Goal: Navigation & Orientation: Find specific page/section

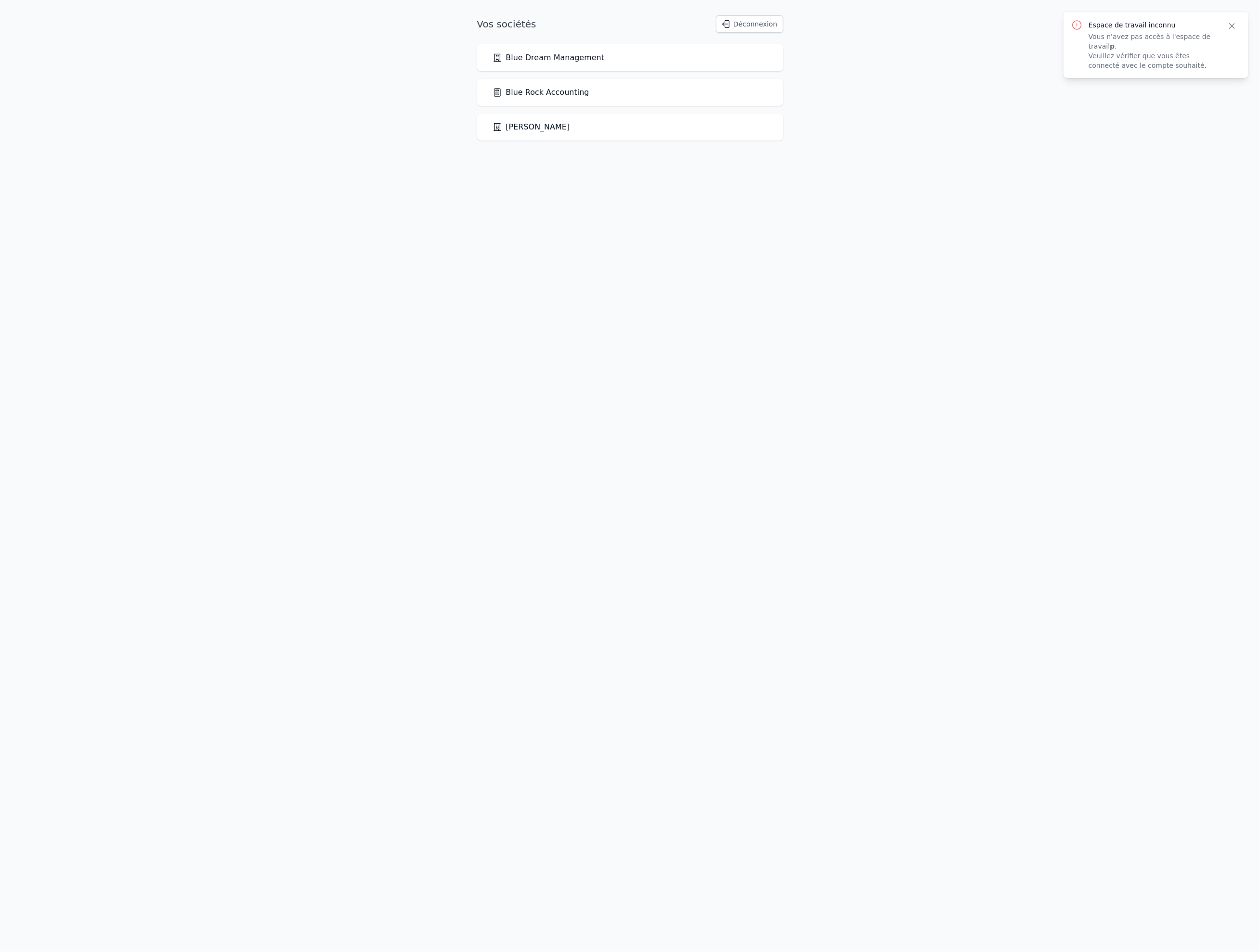
click at [571, 87] on link "Blue Rock Accounting" at bounding box center [541, 92] width 97 height 12
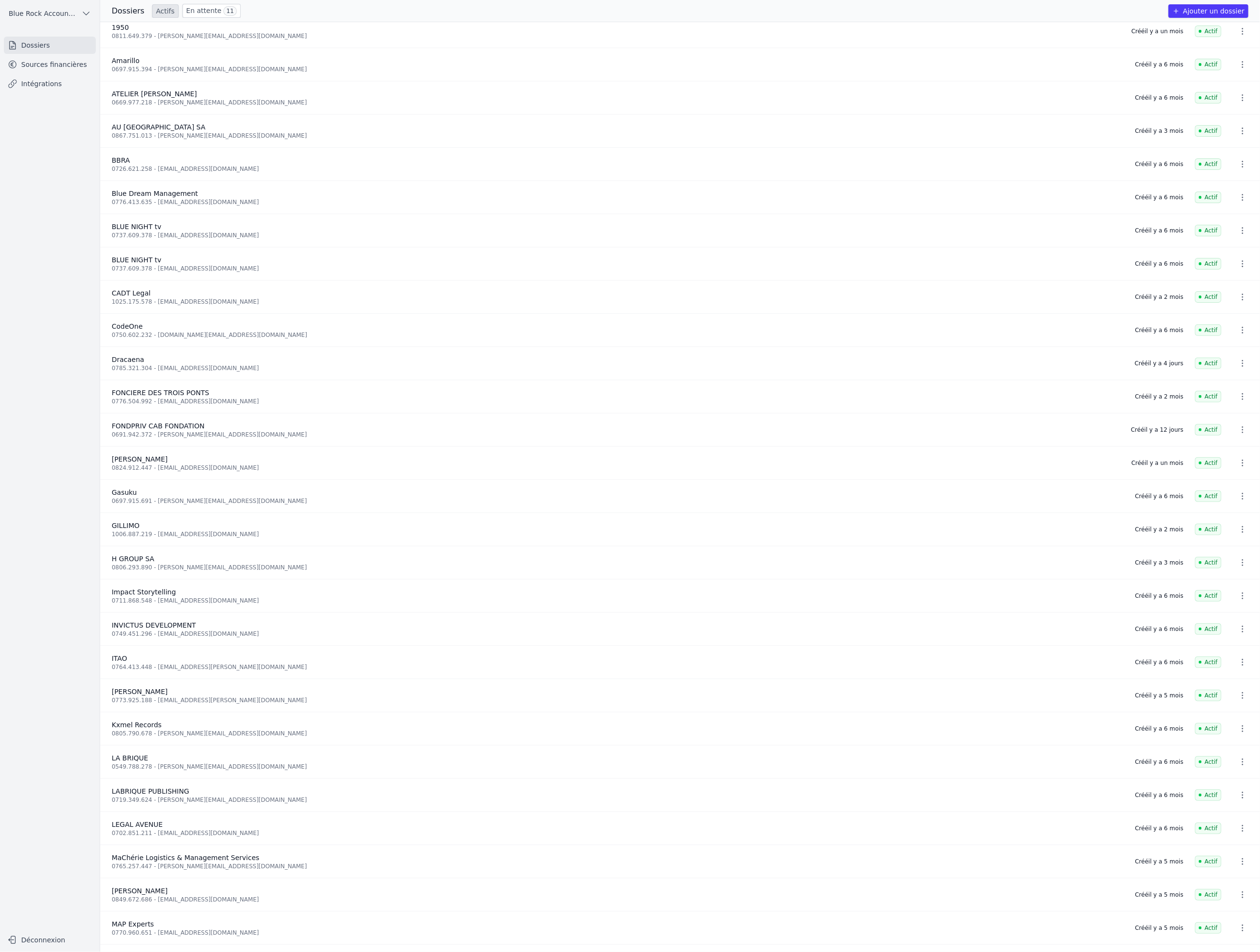
scroll to position [9, 0]
click at [36, 55] on ul "Dossiers Sources financières Intégrations" at bounding box center [49, 65] width 92 height 56
click at [38, 65] on link "Sources financières" at bounding box center [49, 65] width 92 height 18
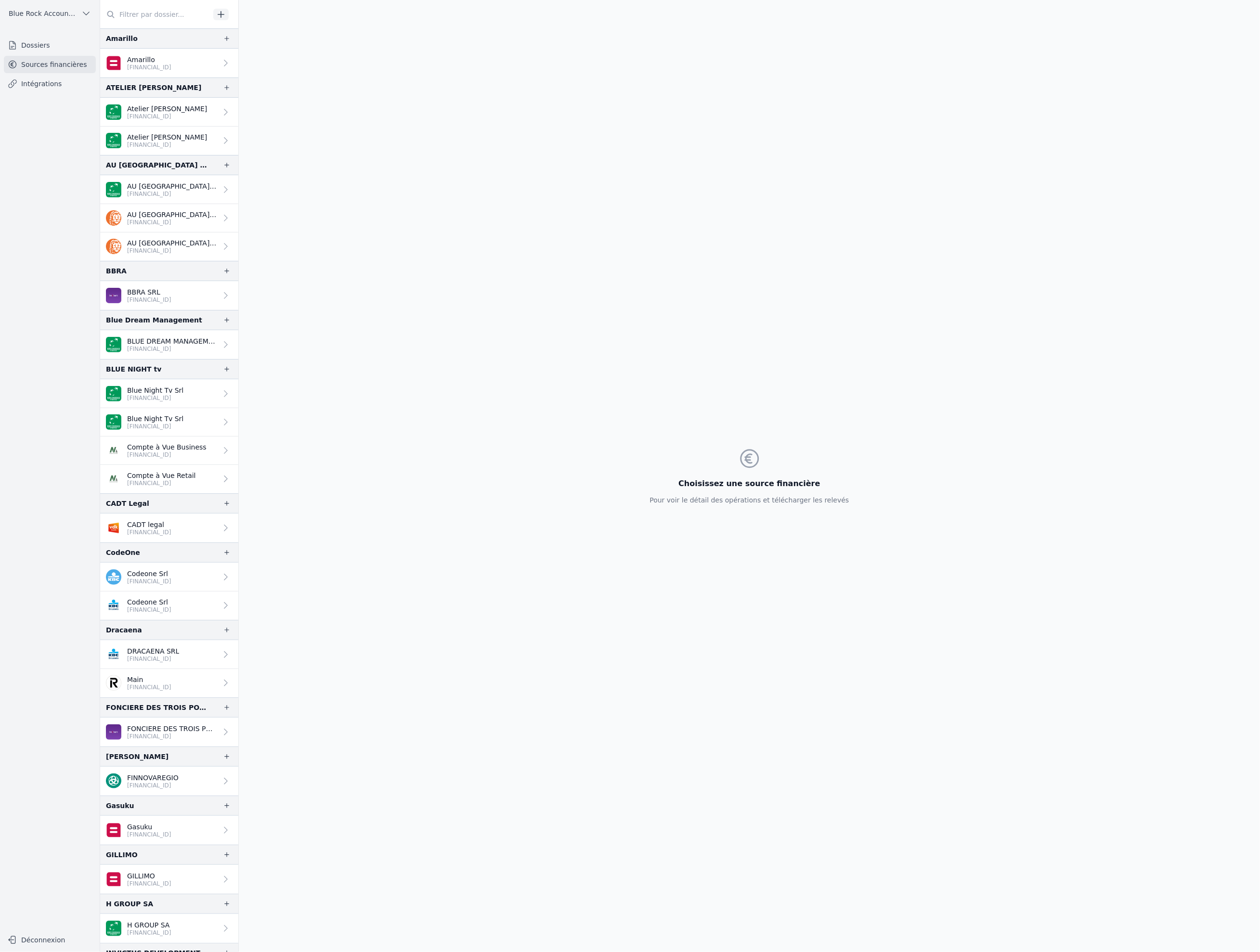
click at [185, 186] on p "AU [GEOGRAPHIC_DATA] SA" at bounding box center [172, 186] width 90 height 10
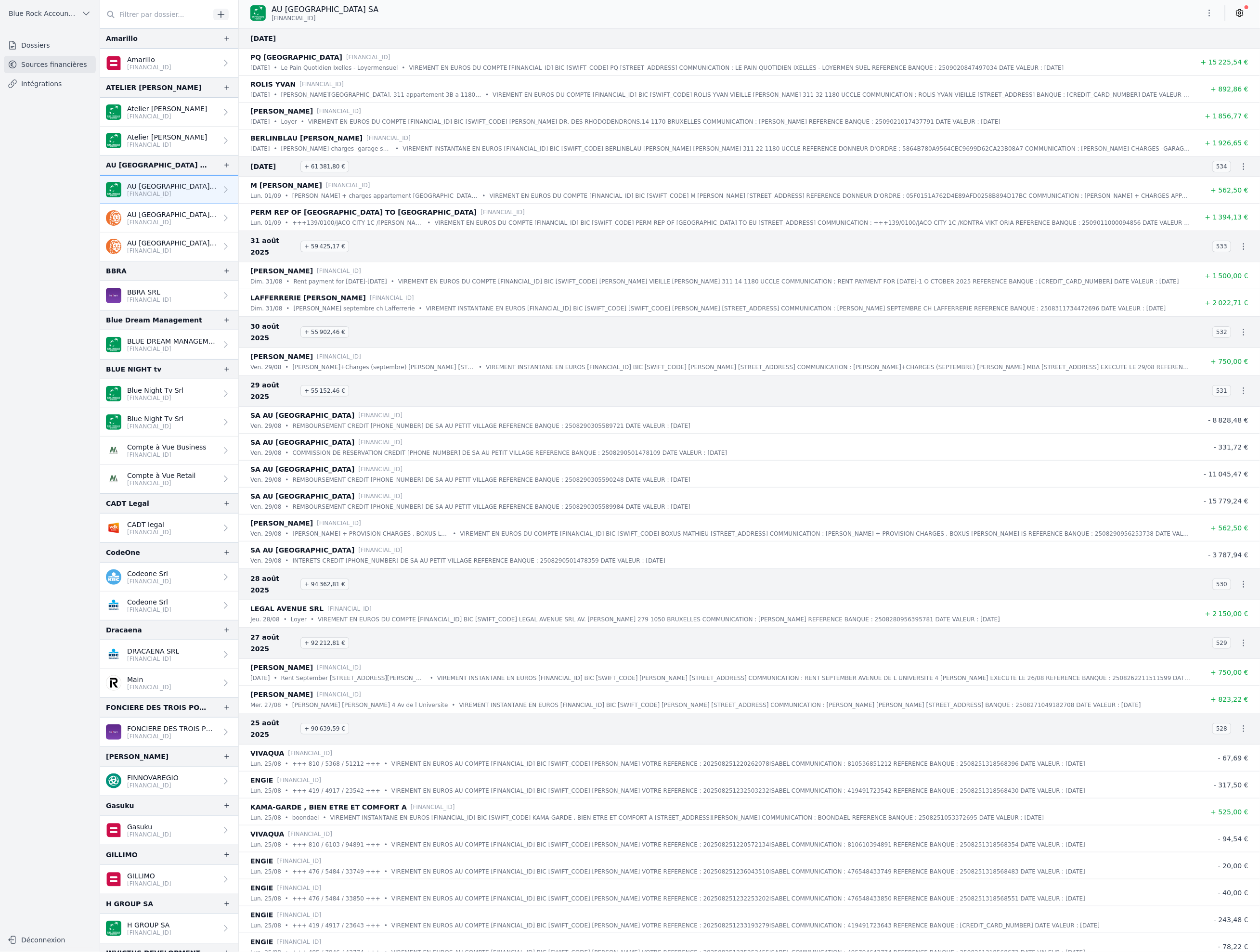
click at [139, 218] on p "[FINANCIAL_ID]" at bounding box center [172, 222] width 90 height 8
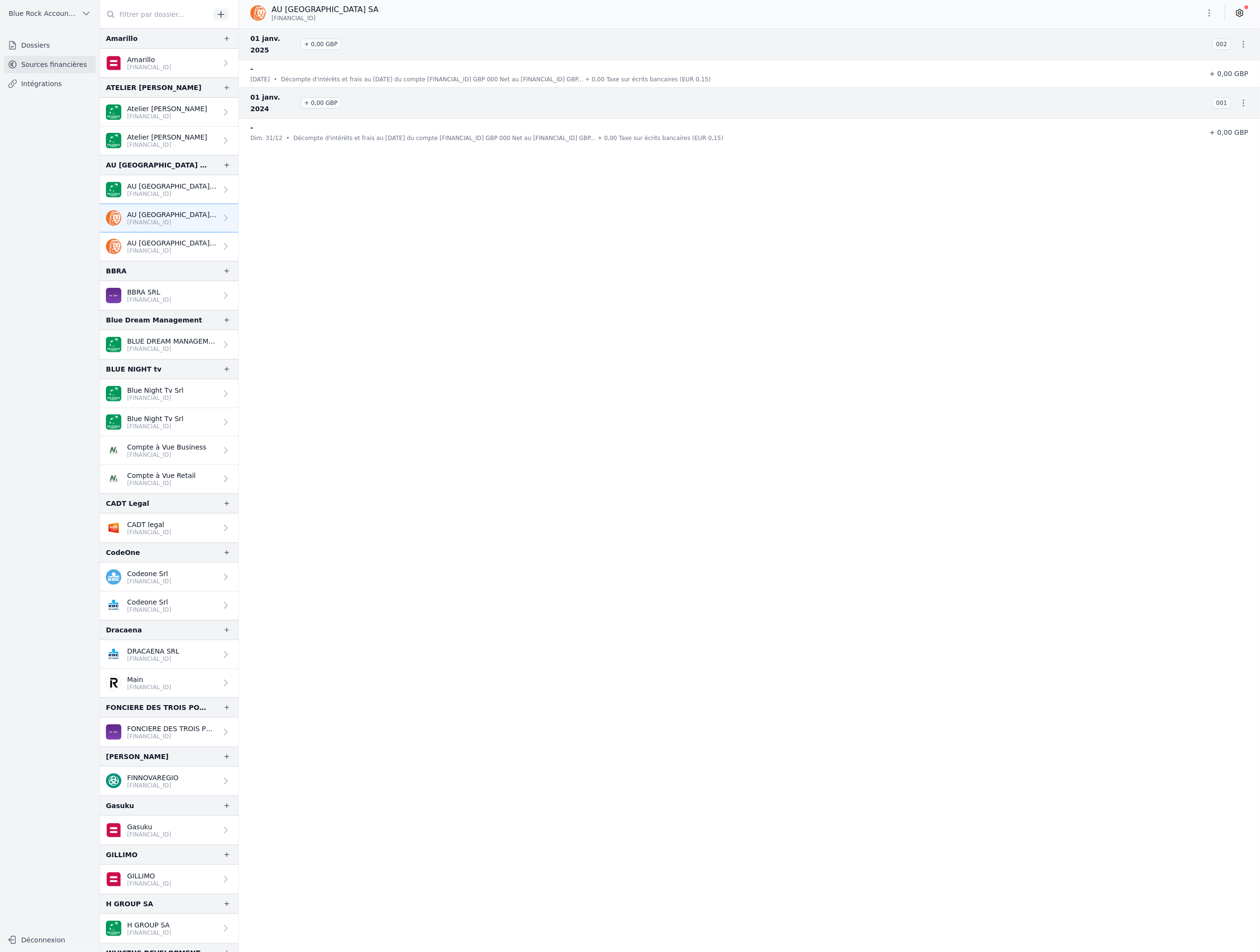
click at [164, 240] on p "AU [GEOGRAPHIC_DATA] SA" at bounding box center [172, 243] width 90 height 10
